Goal: Task Accomplishment & Management: Manage account settings

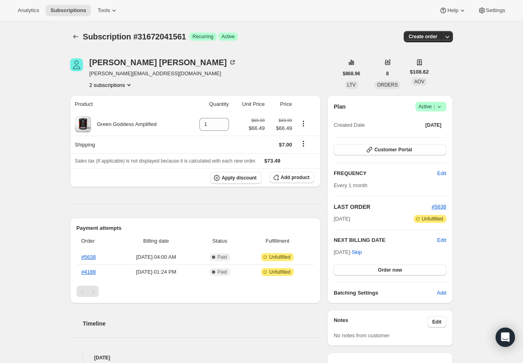
click at [436, 107] on icon at bounding box center [439, 107] width 8 height 8
click at [428, 138] on span "Cancel subscription" at bounding box center [427, 136] width 45 height 6
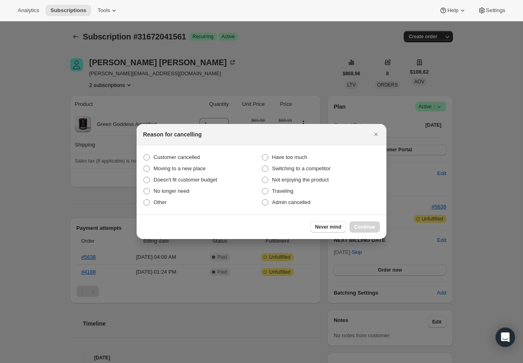
drag, startPoint x: 190, startPoint y: 157, endPoint x: 381, endPoint y: 238, distance: 207.9
click at [190, 157] on span "Customer cancelled" at bounding box center [176, 157] width 46 height 6
click at [144, 155] on input "Customer cancelled" at bounding box center [143, 154] width 0 height 0
radio input "true"
click at [370, 228] on span "Continue" at bounding box center [364, 227] width 21 height 6
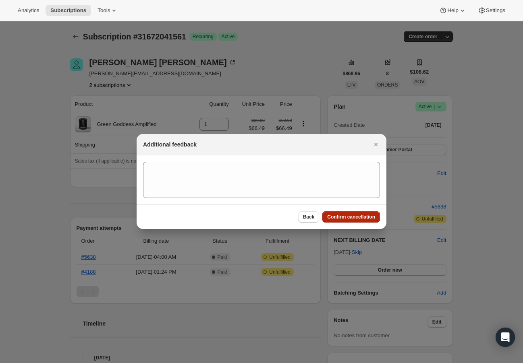
click at [365, 215] on span "Confirm cancellation" at bounding box center [351, 217] width 48 height 6
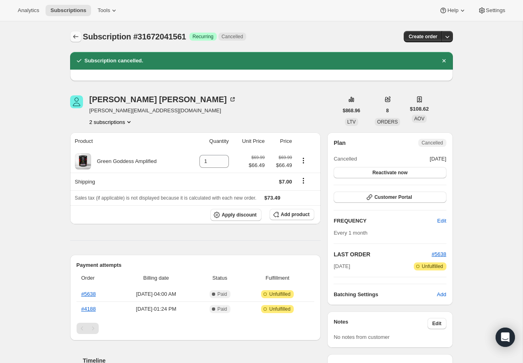
click at [74, 37] on icon "Subscriptions" at bounding box center [75, 37] width 5 height 4
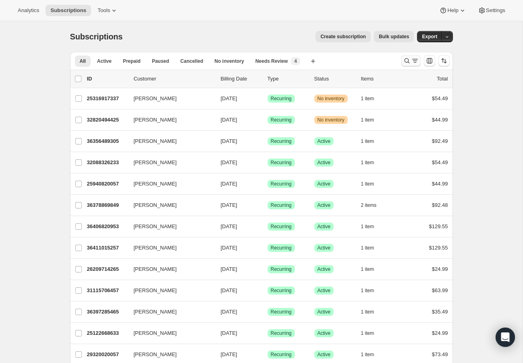
click at [409, 64] on icon "Search and filter results" at bounding box center [407, 61] width 8 height 8
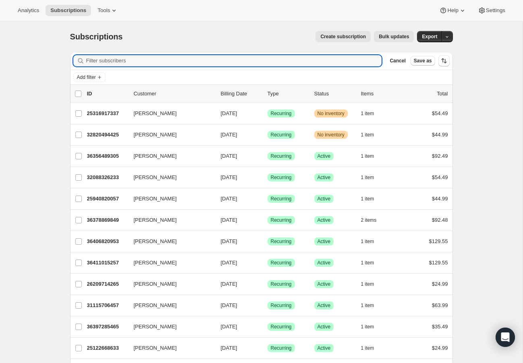
paste input "[PERSON_NAME][EMAIL_ADDRESS][DOMAIN_NAME]"
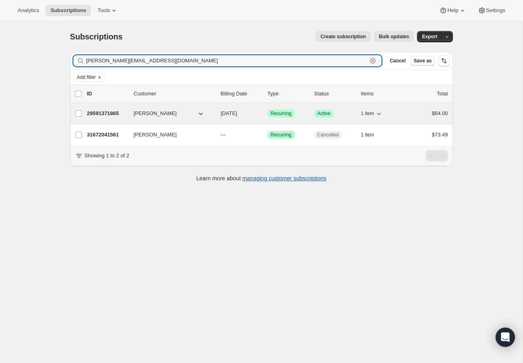
type input "[PERSON_NAME][EMAIL_ADDRESS][DOMAIN_NAME]"
click at [116, 116] on p "29591371865" at bounding box center [107, 114] width 40 height 8
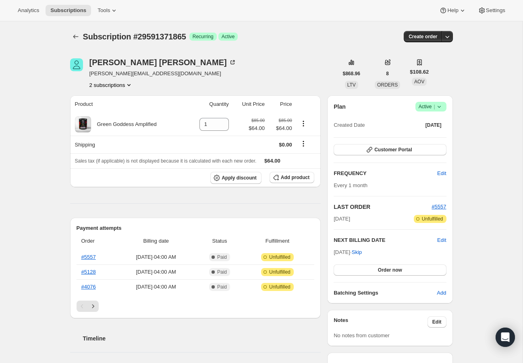
click at [436, 108] on icon at bounding box center [439, 107] width 8 height 8
click at [420, 136] on span "Cancel subscription" at bounding box center [427, 136] width 45 height 6
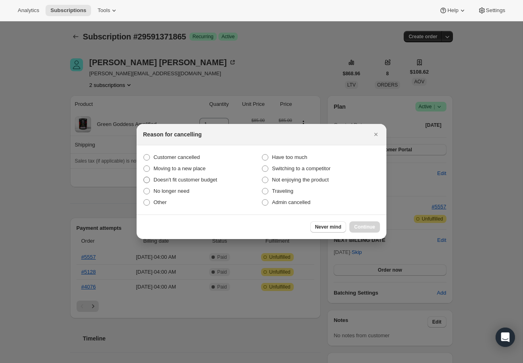
drag, startPoint x: 179, startPoint y: 154, endPoint x: 233, endPoint y: 180, distance: 59.4
click at [179, 154] on span "Customer cancelled" at bounding box center [176, 157] width 46 height 6
click at [144, 154] on input "Customer cancelled" at bounding box center [143, 154] width 0 height 0
radio input "true"
click at [364, 225] on span "Continue" at bounding box center [364, 227] width 21 height 6
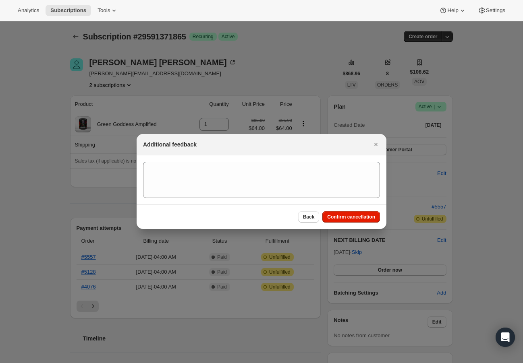
click at [364, 225] on div "Back Confirm cancellation" at bounding box center [261, 217] width 250 height 25
click at [367, 215] on span "Confirm cancellation" at bounding box center [351, 217] width 48 height 6
